Goal: Book appointment/travel/reservation

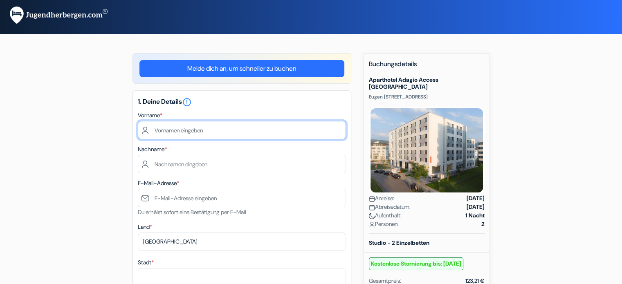
click at [173, 130] on input "text" at bounding box center [242, 130] width 208 height 18
type input "[PERSON_NAME]"
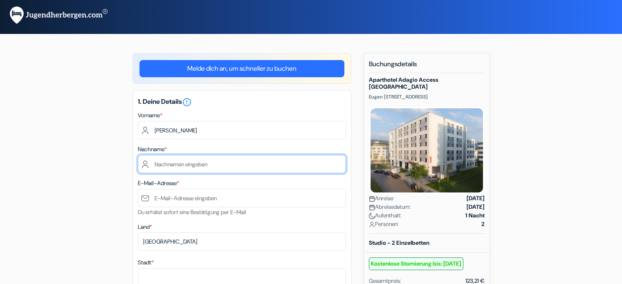
type input "Gocha"
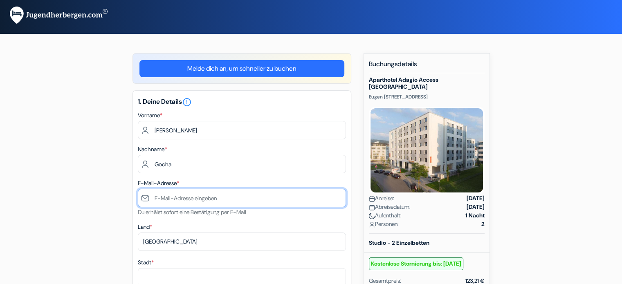
type input "[EMAIL_ADDRESS][DOMAIN_NAME]"
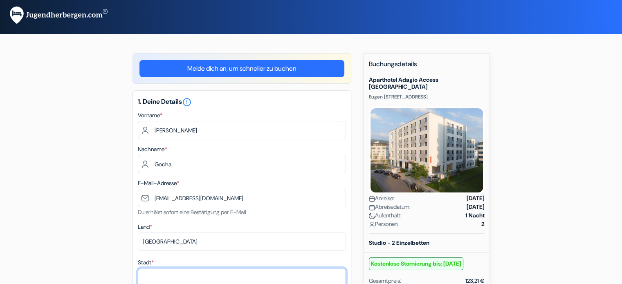
type input "Hamm"
type input "Auf dem Rott 56"
type input "59069"
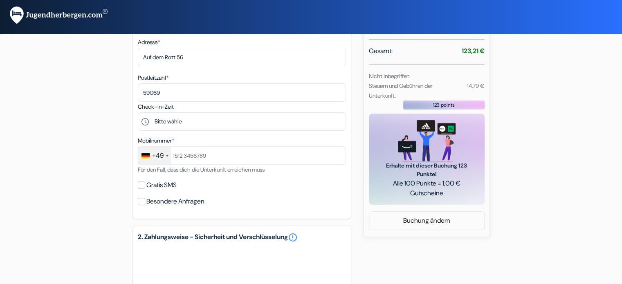
scroll to position [262, 0]
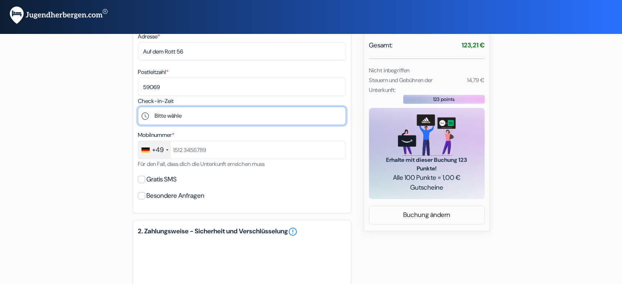
click at [160, 116] on select "Bitte wähle 15:00 16:00 17:00 18:00 19:00 20:00 21:00 22:00 23:00 0:00" at bounding box center [242, 116] width 208 height 18
click at [138, 108] on select "Bitte wähle 15:00 16:00 17:00 18:00 19:00 20:00 21:00 22:00 23:00 0:00" at bounding box center [242, 116] width 208 height 18
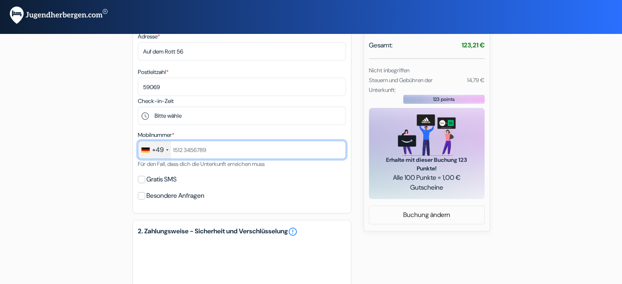
click at [173, 152] on input "text" at bounding box center [242, 150] width 208 height 18
type input "1753565758"
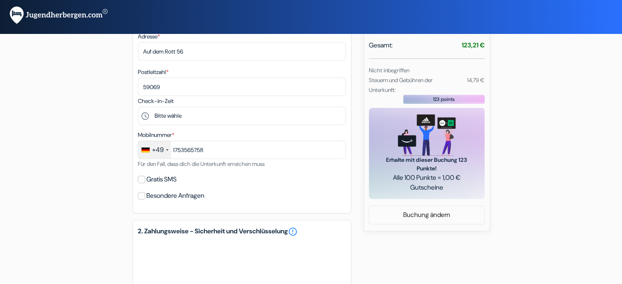
click at [79, 170] on div "add_box [GEOGRAPHIC_DATA] Access [GEOGRAPHIC_DATA] [PERSON_NAME][STREET_ADDRESS…" at bounding box center [311, 133] width 540 height 685
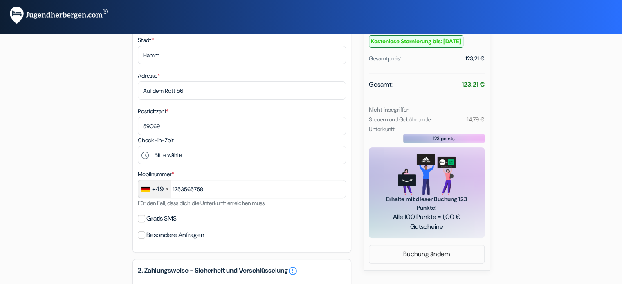
scroll to position [227, 0]
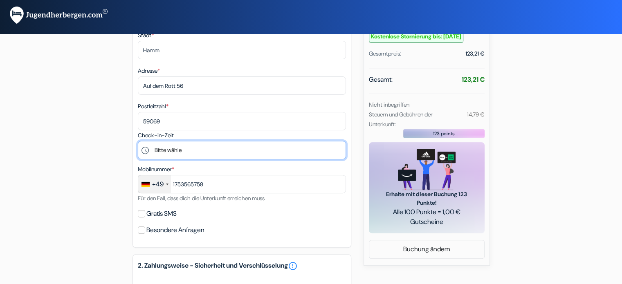
click at [178, 153] on select "Bitte wähle 15:00 16:00 17:00 18:00 19:00 20:00 21:00 22:00 23:00 0:00" at bounding box center [242, 150] width 208 height 18
select select "17"
click at [138, 142] on select "Bitte wähle 15:00 16:00 17:00 18:00 19:00 20:00 21:00 22:00 23:00 0:00" at bounding box center [242, 150] width 208 height 18
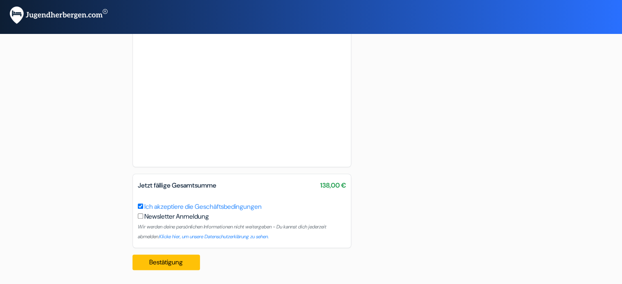
scroll to position [589, 0]
click at [171, 259] on button "Bestätigung Loading..." at bounding box center [167, 262] width 68 height 16
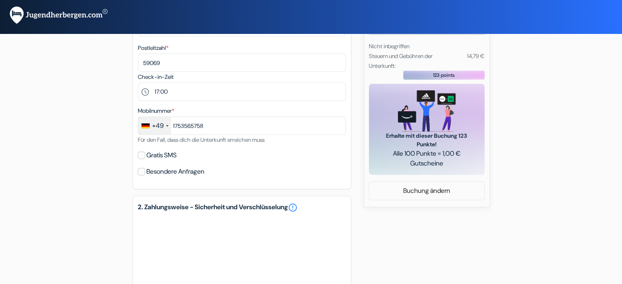
scroll to position [0, 0]
